Goal: Use online tool/utility: Use online tool/utility

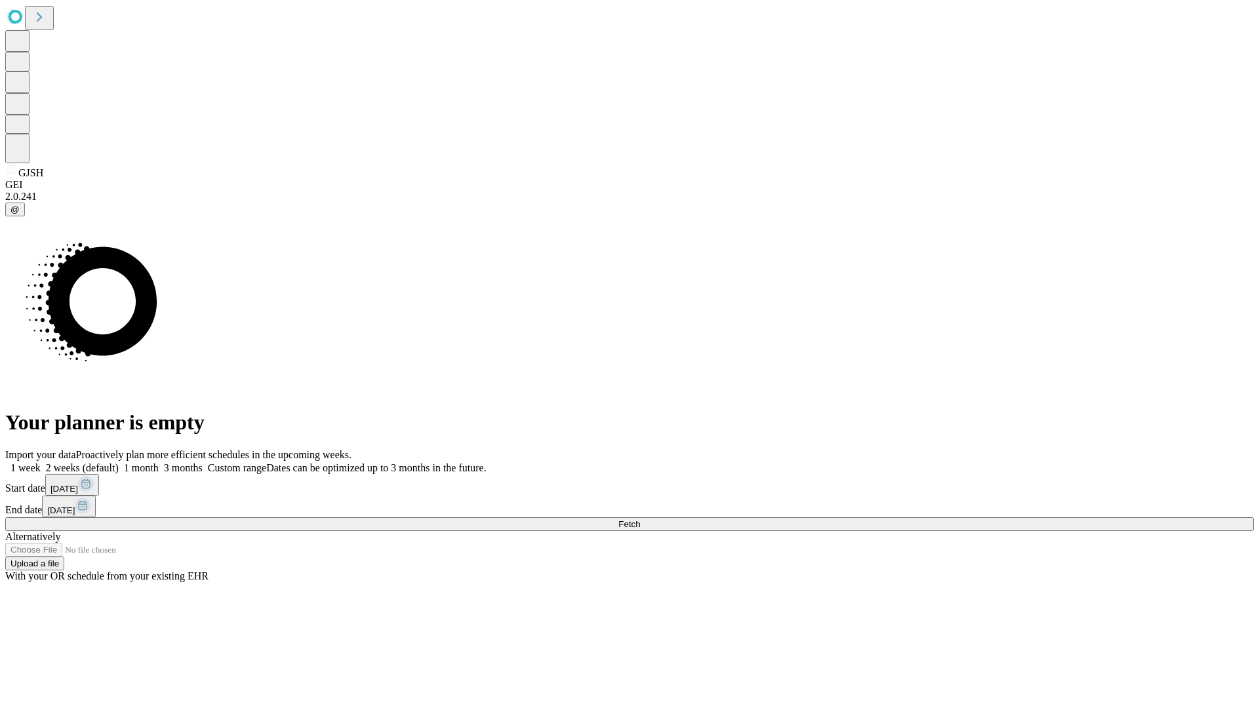
click at [640, 519] on span "Fetch" at bounding box center [629, 524] width 22 height 10
